Goal: Navigation & Orientation: Find specific page/section

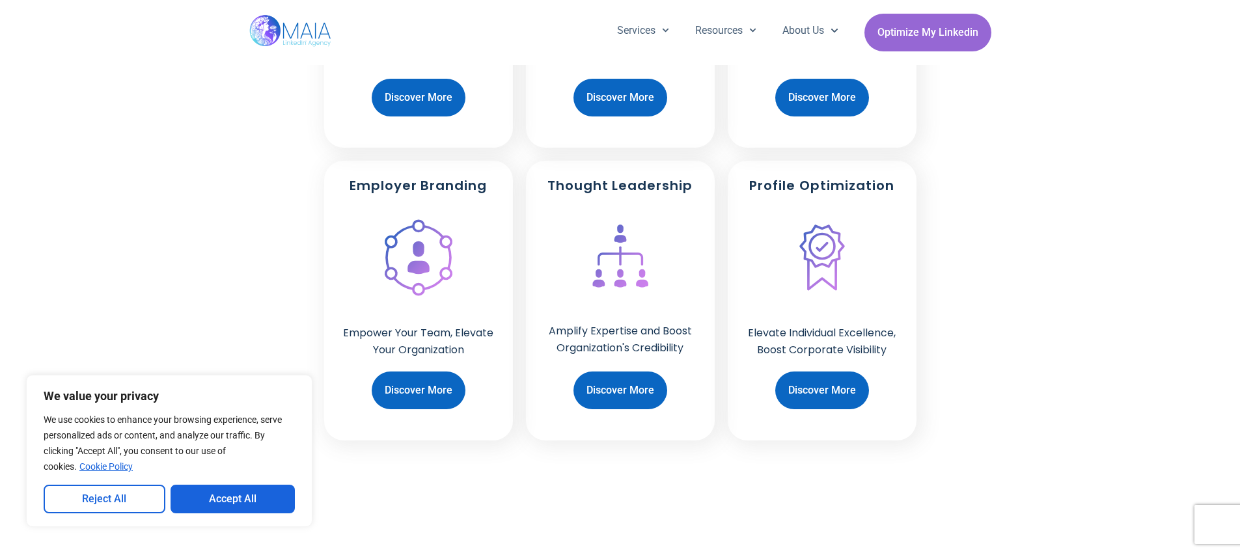
scroll to position [1140, 0]
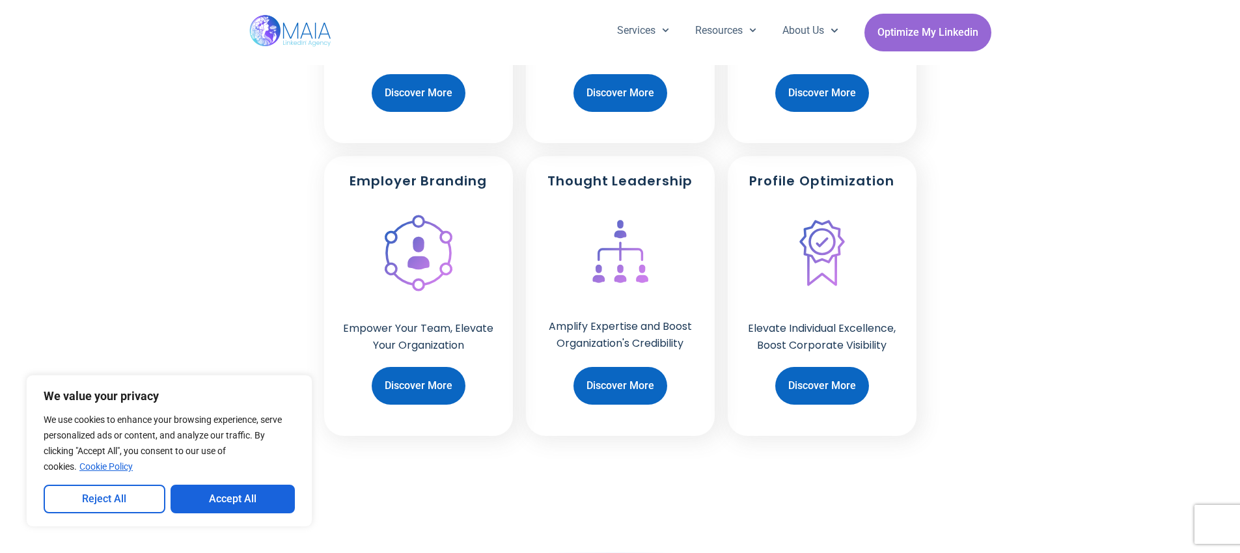
click at [806, 286] on div "Profile Optimization Elevate Individual Excellence, Boost Corporate Visibility …" at bounding box center [822, 296] width 189 height 280
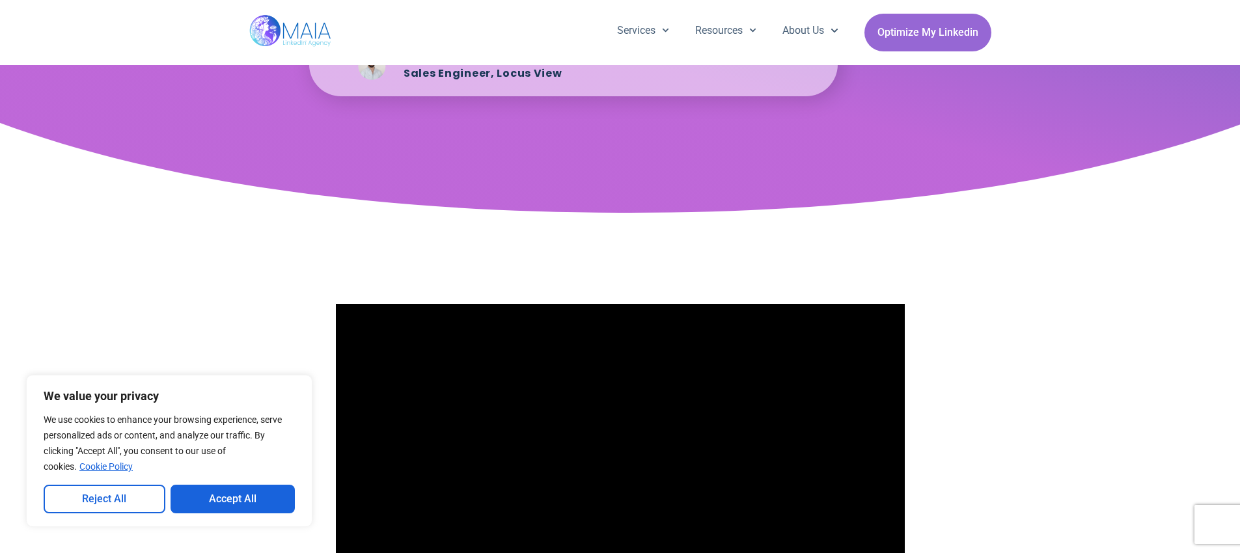
scroll to position [2891, 0]
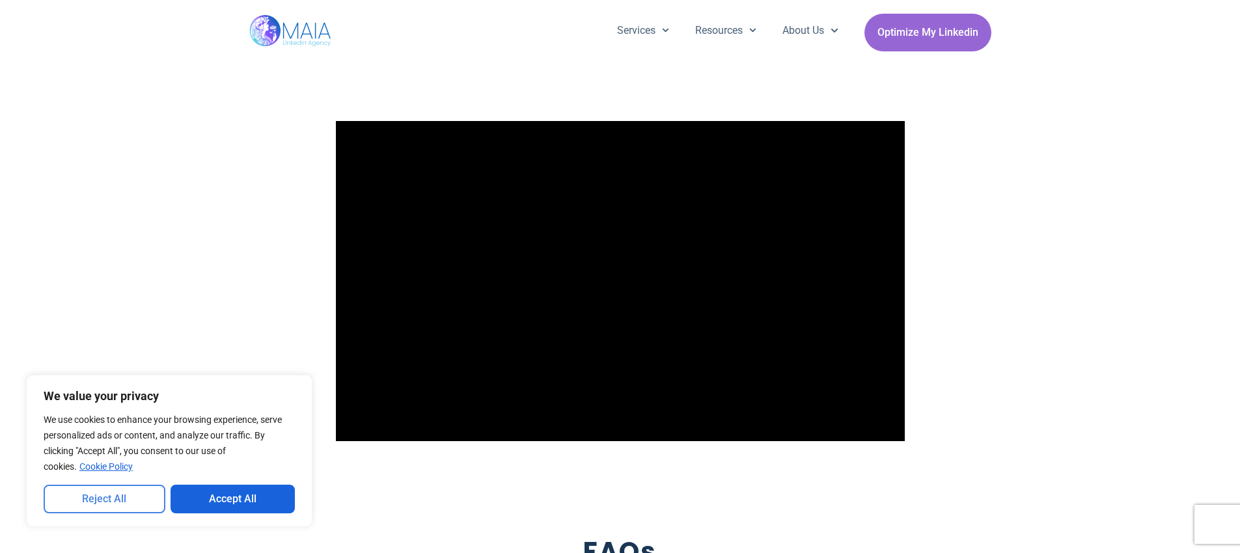
click at [100, 507] on button "Reject All" at bounding box center [105, 499] width 122 height 29
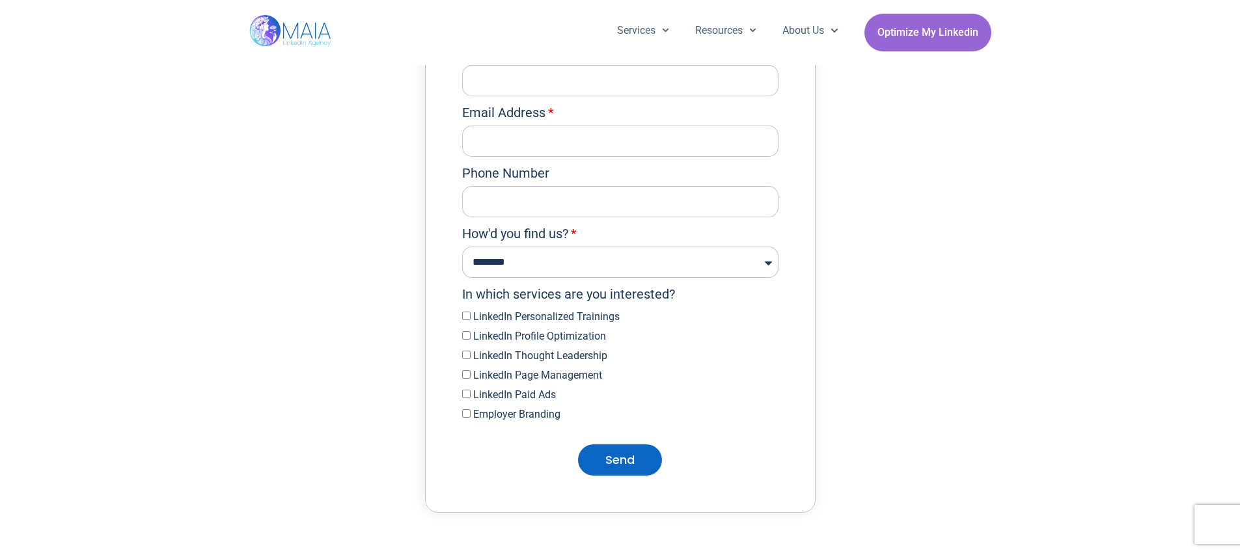
scroll to position [4036, 0]
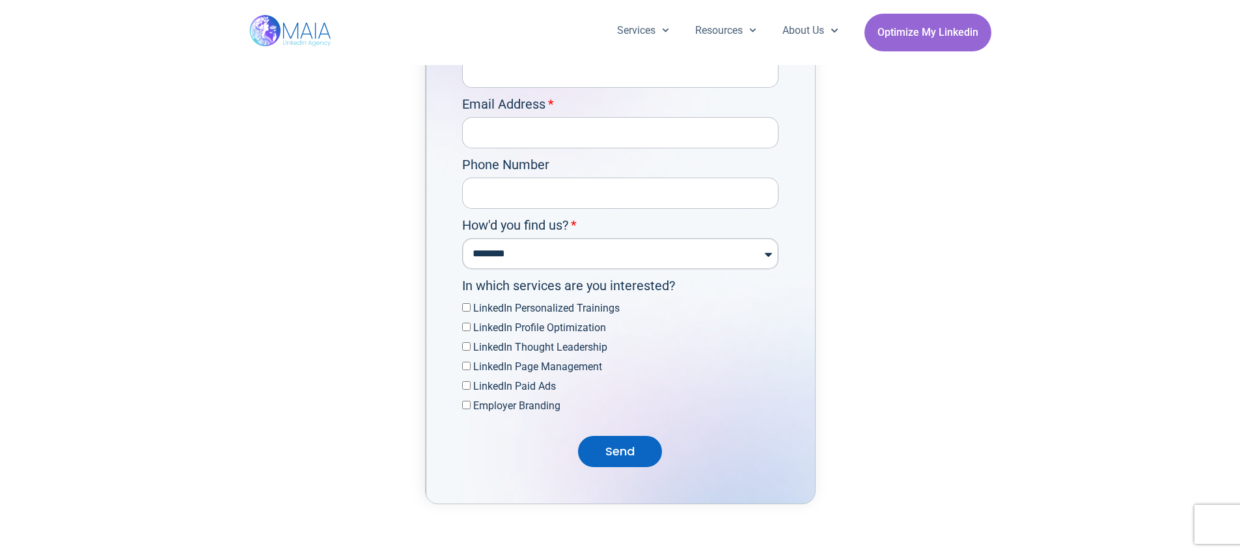
click at [524, 269] on select "**********" at bounding box center [620, 253] width 316 height 31
click at [462, 247] on select "**********" at bounding box center [620, 253] width 316 height 31
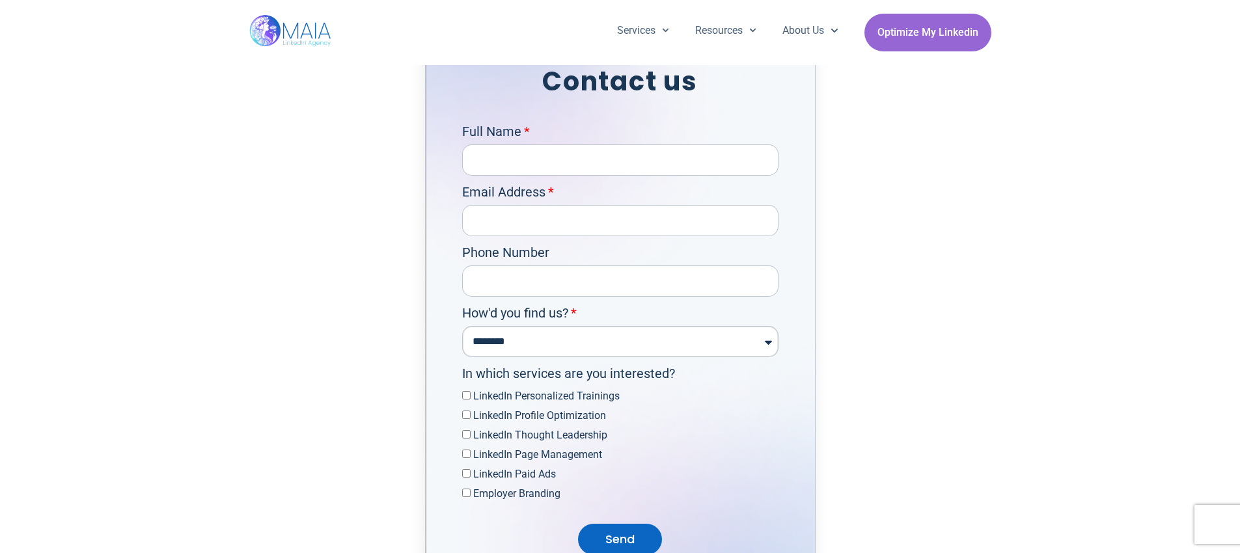
scroll to position [3931, 0]
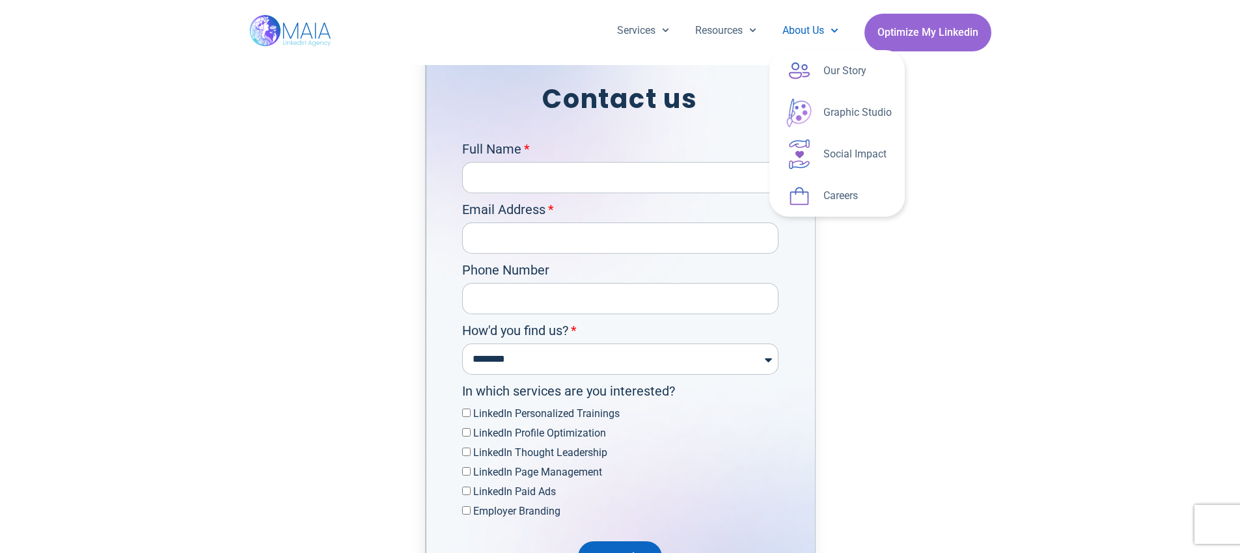
click at [825, 27] on span "Menu" at bounding box center [831, 30] width 14 height 20
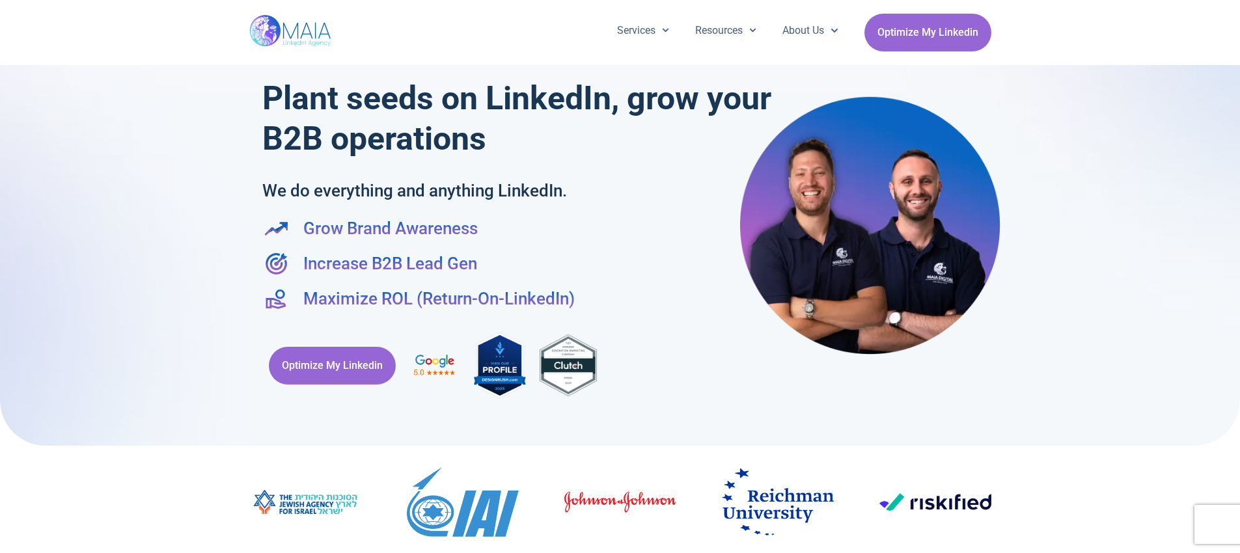
scroll to position [3990, 0]
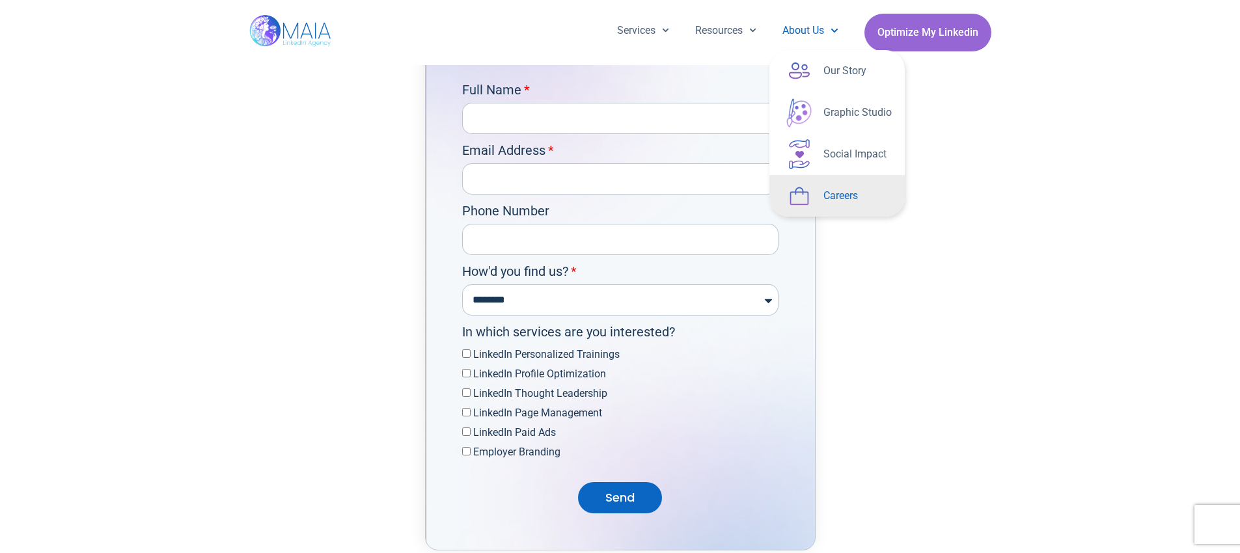
click at [838, 193] on link "Careers" at bounding box center [836, 196] width 135 height 42
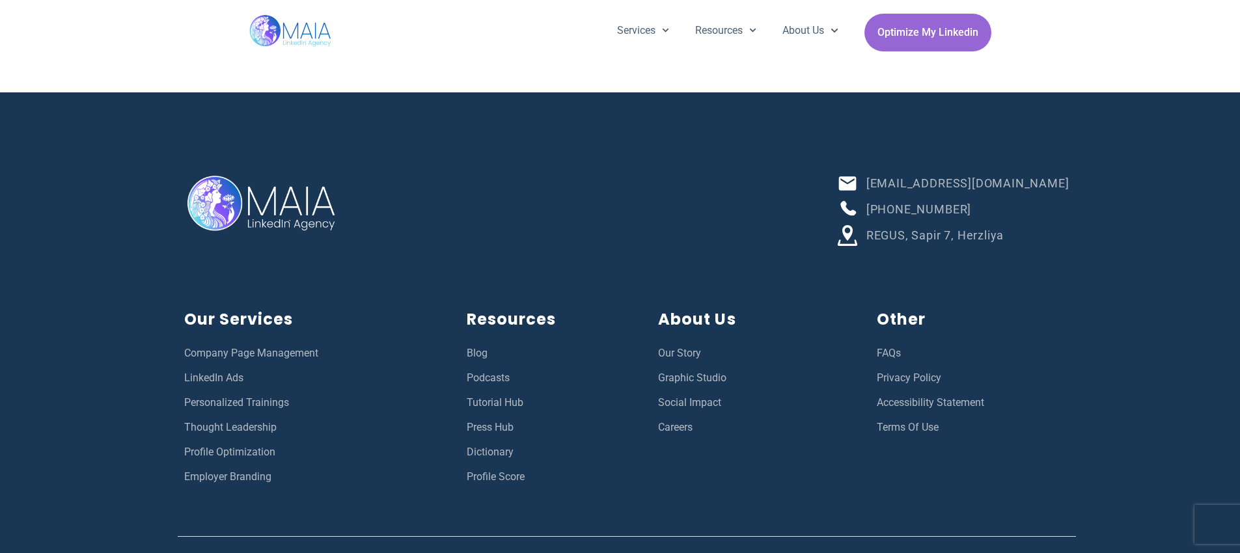
scroll to position [3794, 0]
